Goal: Browse casually

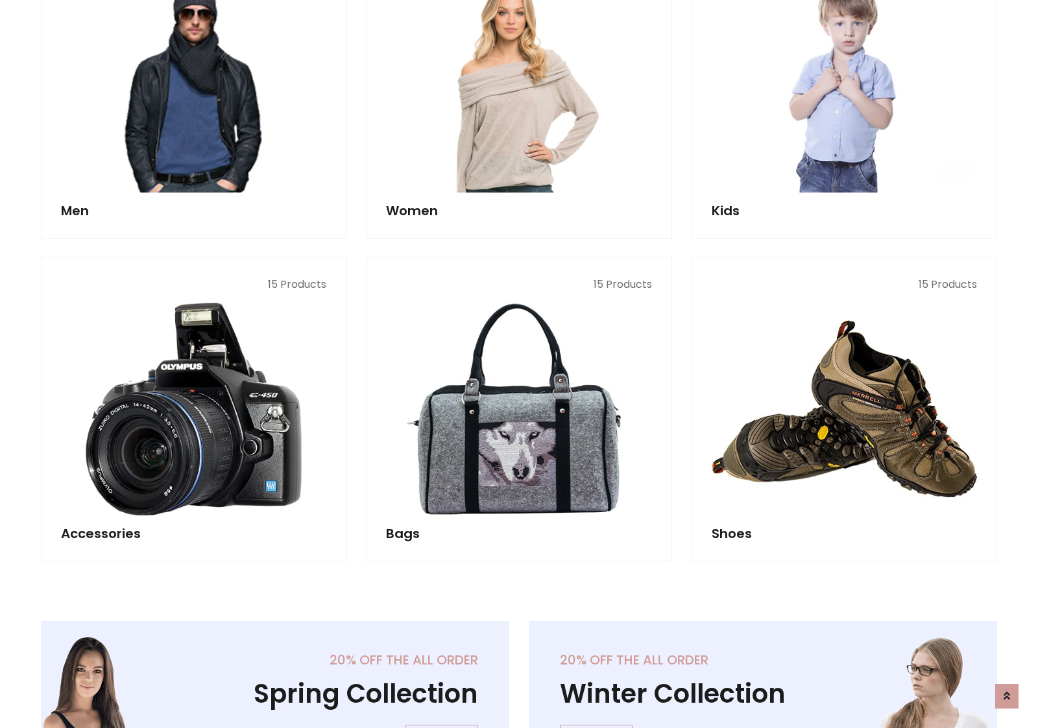
scroll to position [434, 0]
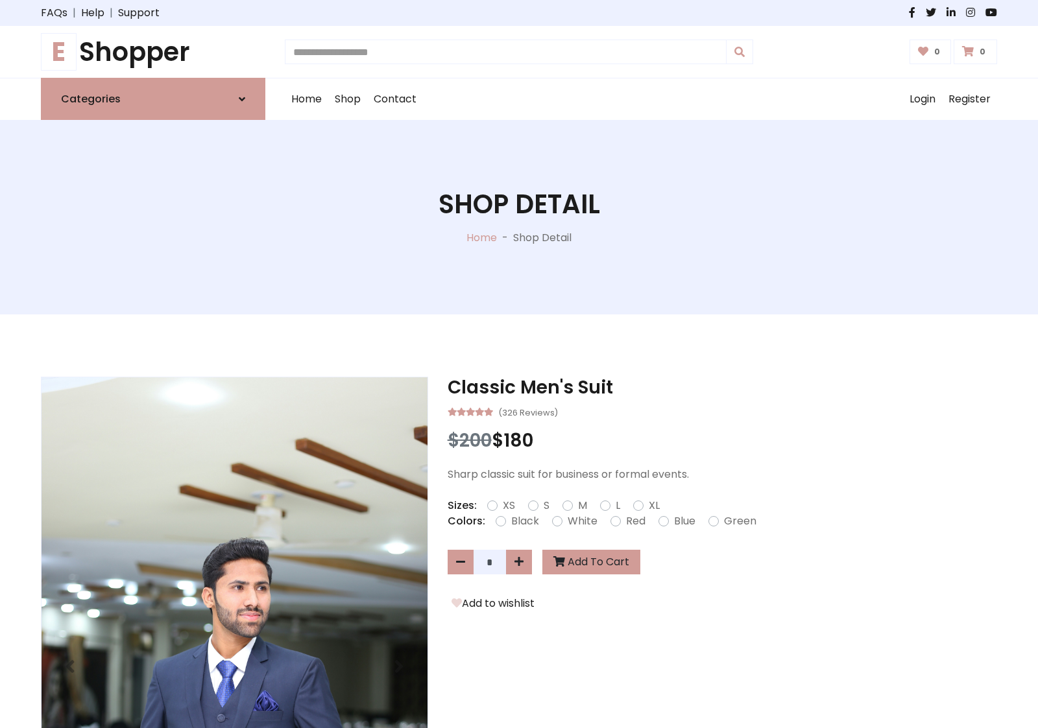
click at [153, 52] on h1 "E Shopper" at bounding box center [153, 51] width 224 height 31
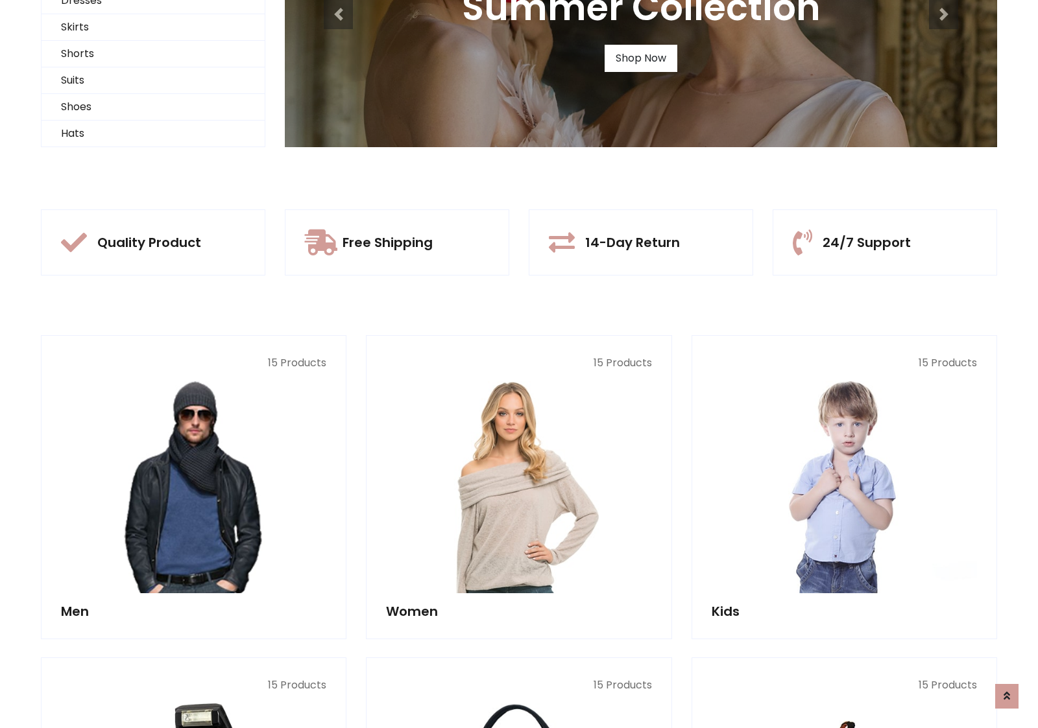
scroll to position [125, 0]
